Goal: Task Accomplishment & Management: Manage account settings

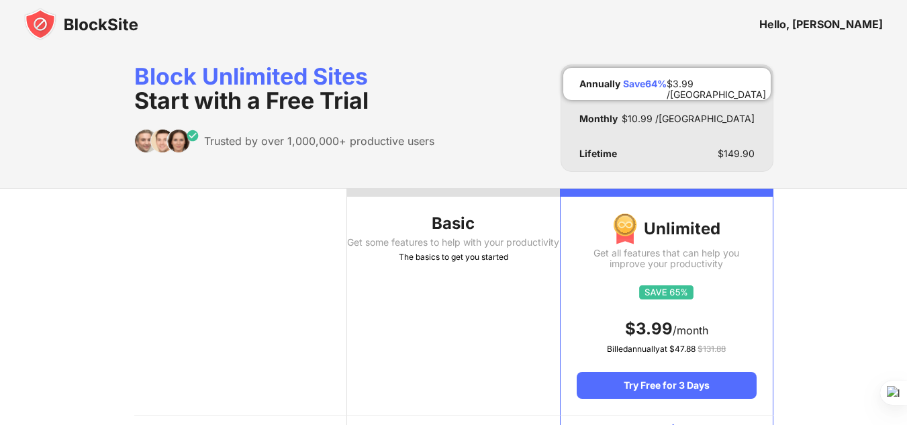
click at [84, 21] on img at bounding box center [81, 24] width 114 height 32
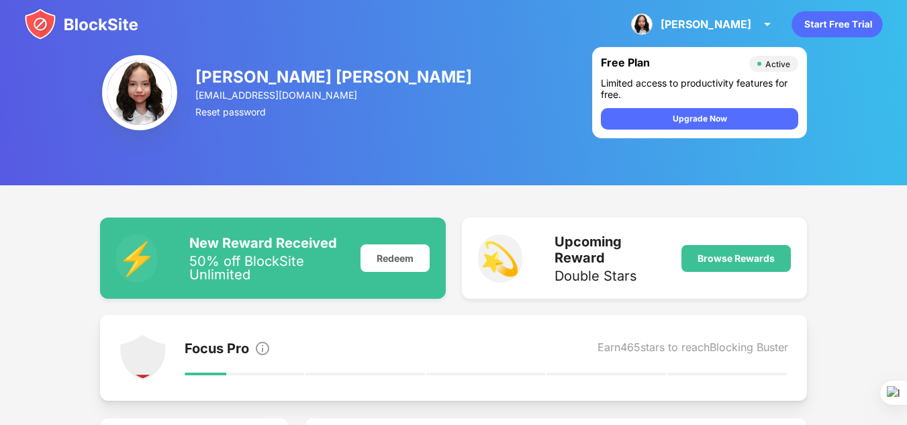
click at [115, 24] on img at bounding box center [81, 24] width 114 height 32
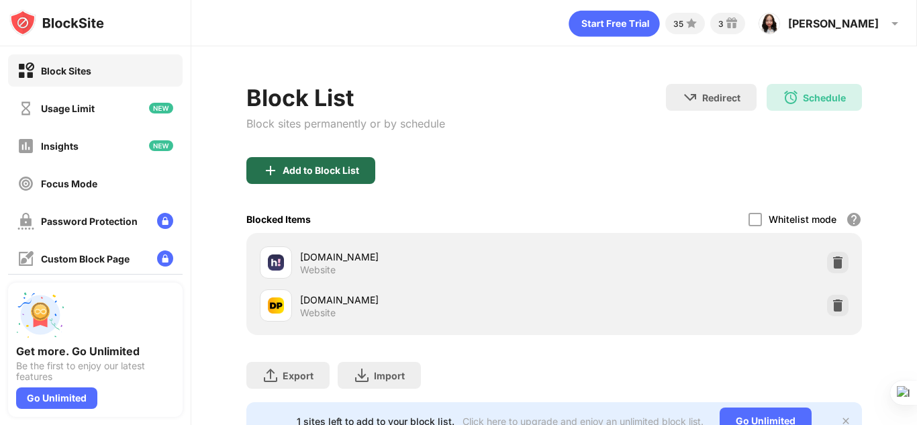
click at [333, 167] on div "Add to Block List" at bounding box center [321, 170] width 77 height 11
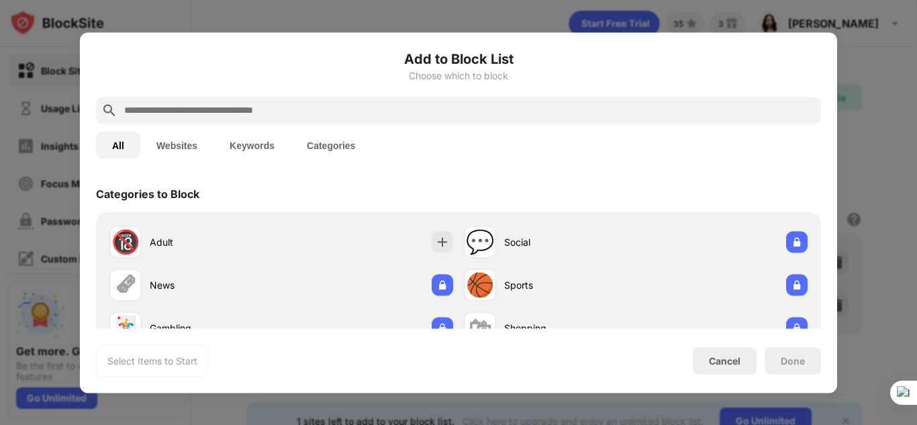
click at [277, 112] on input "text" at bounding box center [469, 110] width 693 height 16
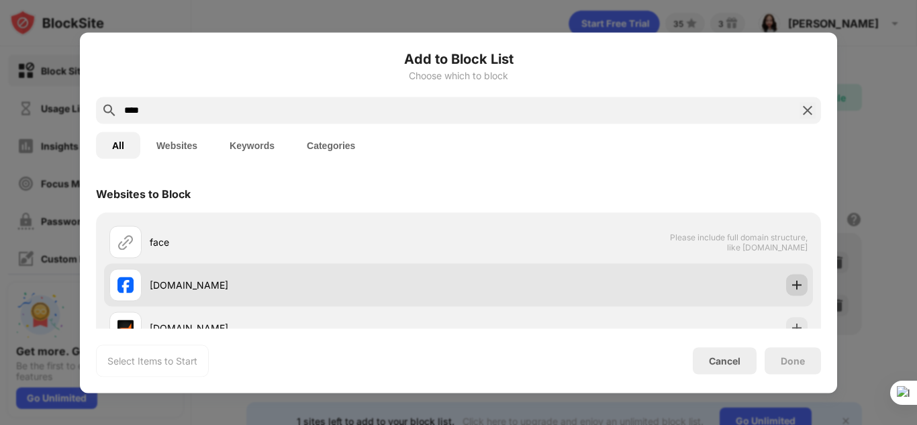
type input "****"
click at [792, 289] on img at bounding box center [796, 284] width 13 height 13
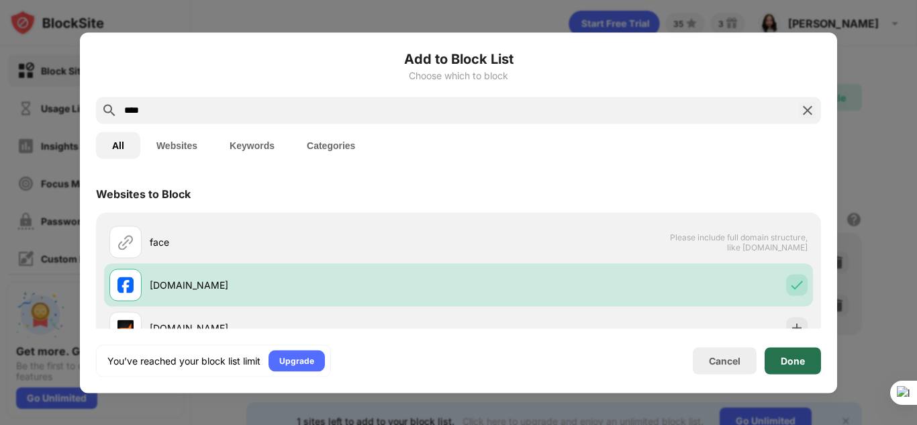
click at [790, 359] on div "Done" at bounding box center [793, 360] width 24 height 11
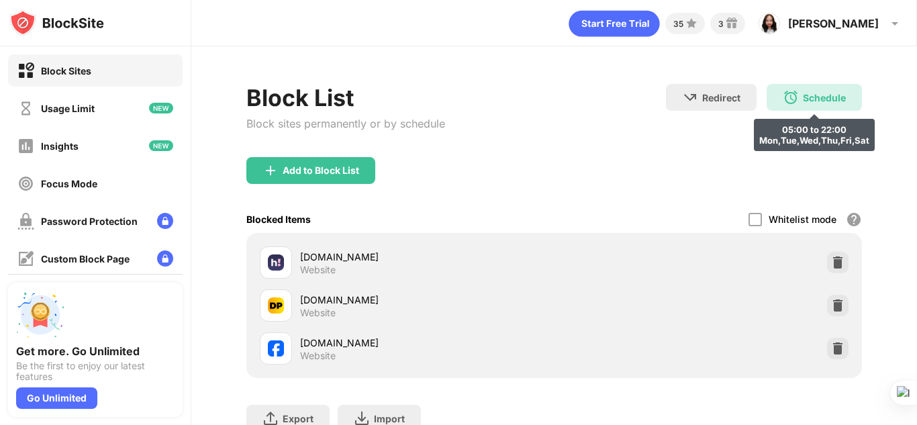
click at [797, 87] on div "Schedule 05:00 to 22:00 Mon,Tue,Wed,Thu,Fri,Sat" at bounding box center [814, 97] width 95 height 27
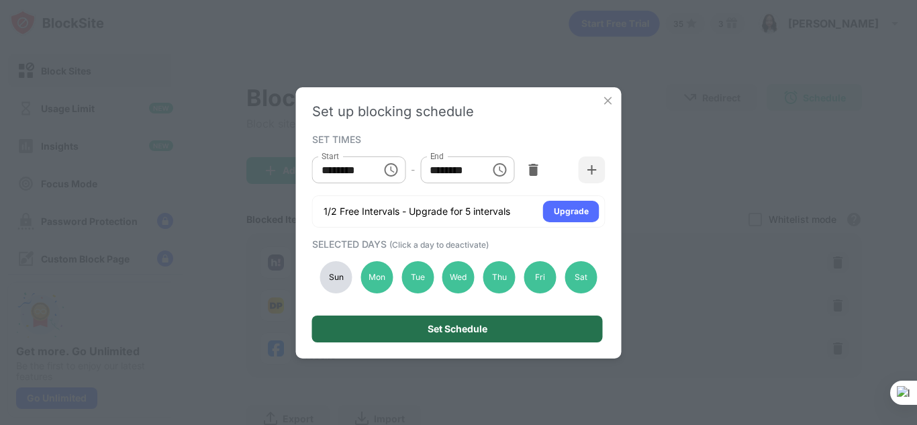
click at [465, 324] on div "Set Schedule" at bounding box center [458, 329] width 60 height 11
